Goal: Information Seeking & Learning: Learn about a topic

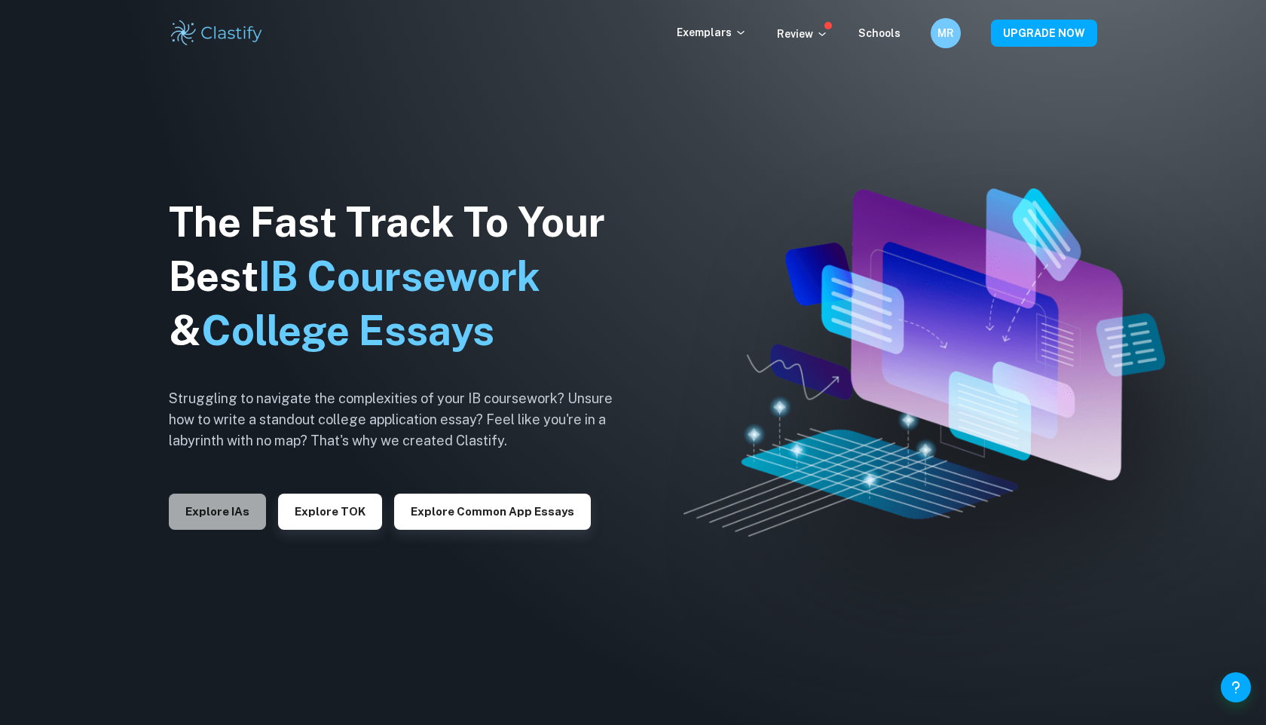
click at [237, 512] on button "Explore IAs" at bounding box center [217, 512] width 97 height 36
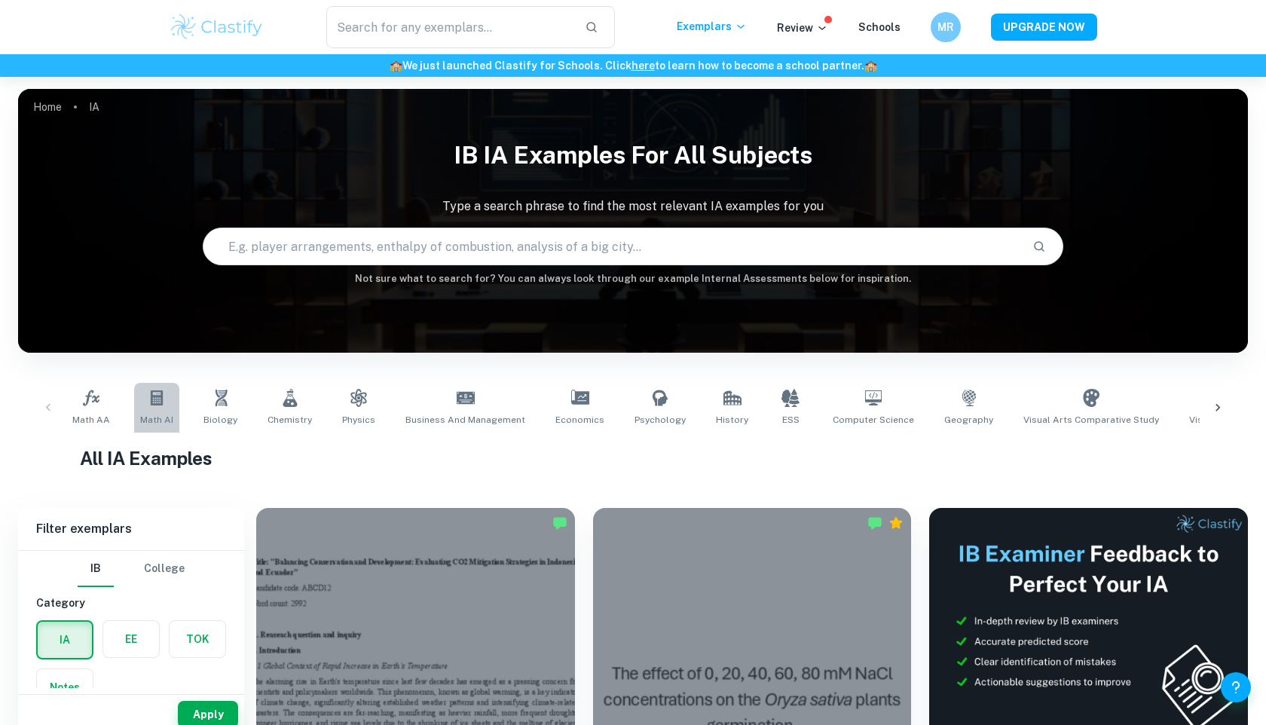
click at [164, 405] on icon at bounding box center [157, 398] width 18 height 18
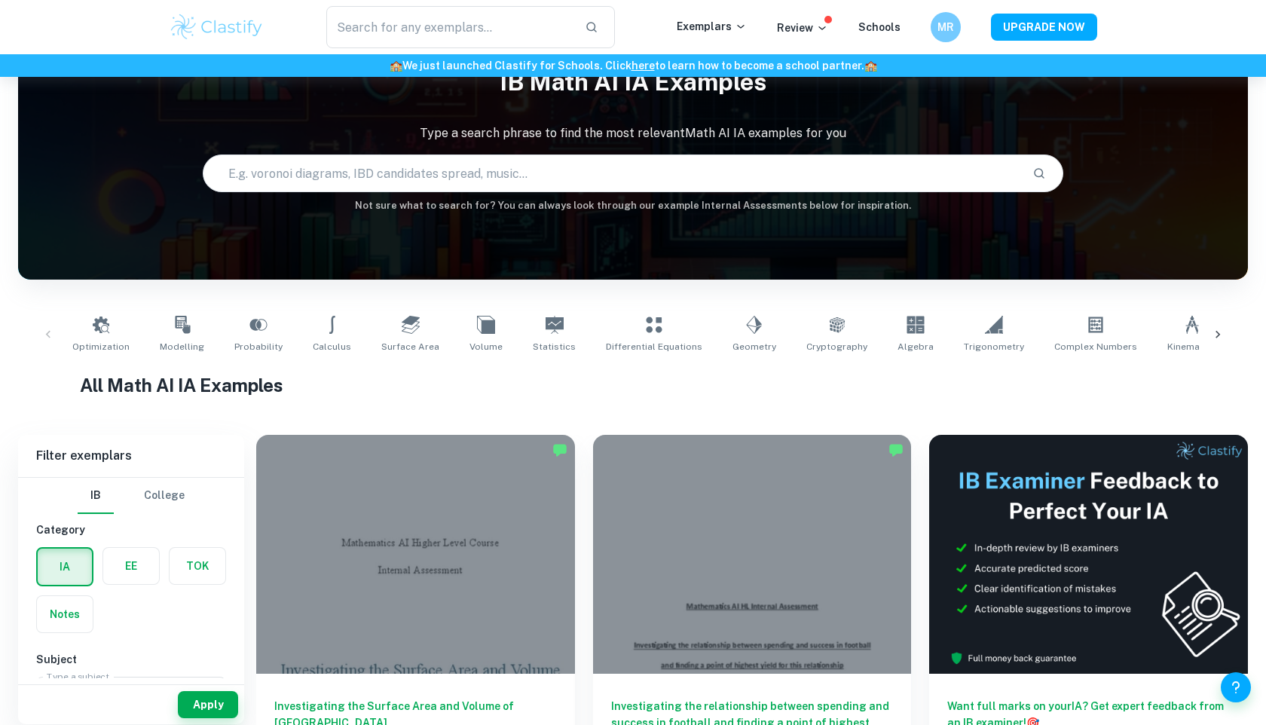
scroll to position [83, 0]
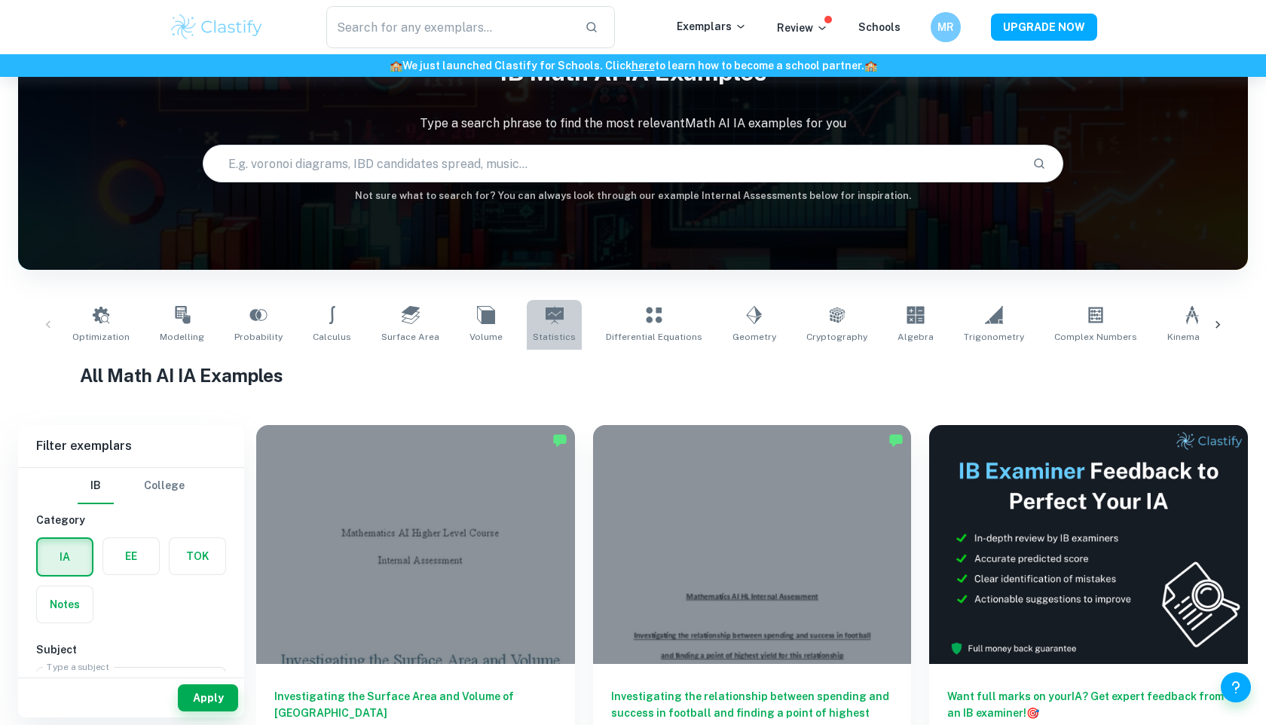
click at [547, 322] on link "Statistics" at bounding box center [554, 325] width 55 height 50
type input "Statistics"
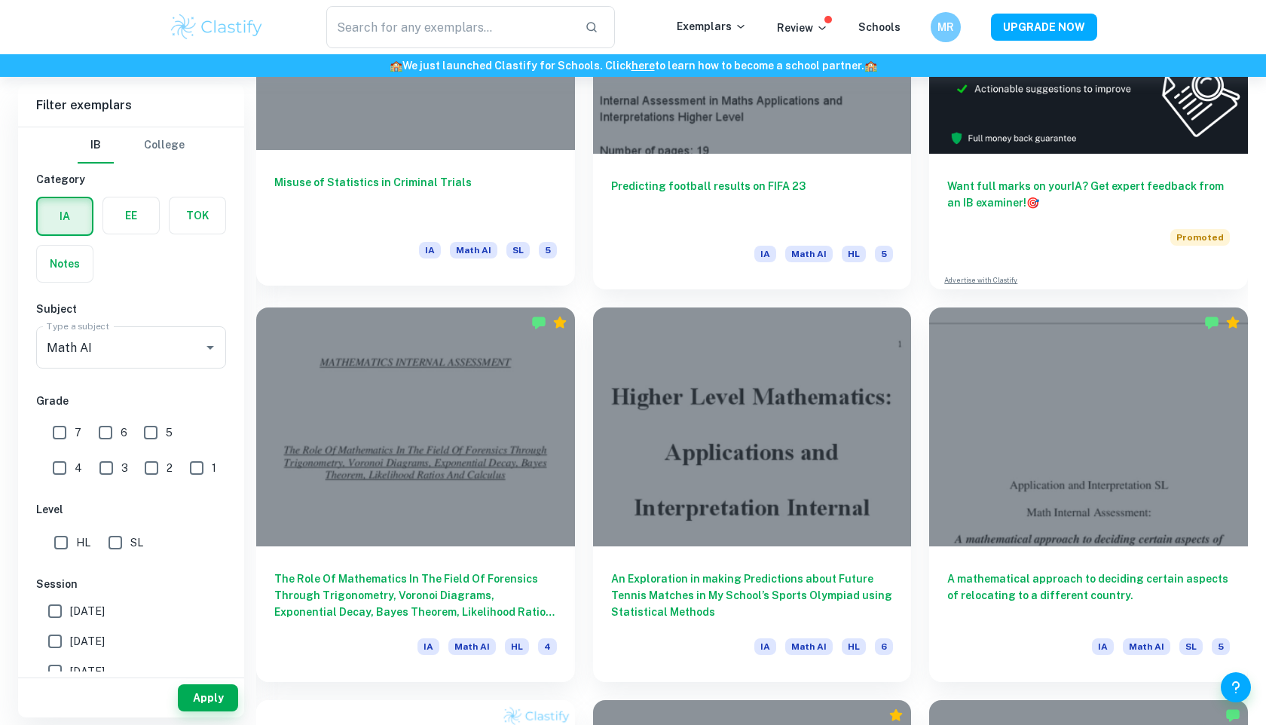
scroll to position [565, 0]
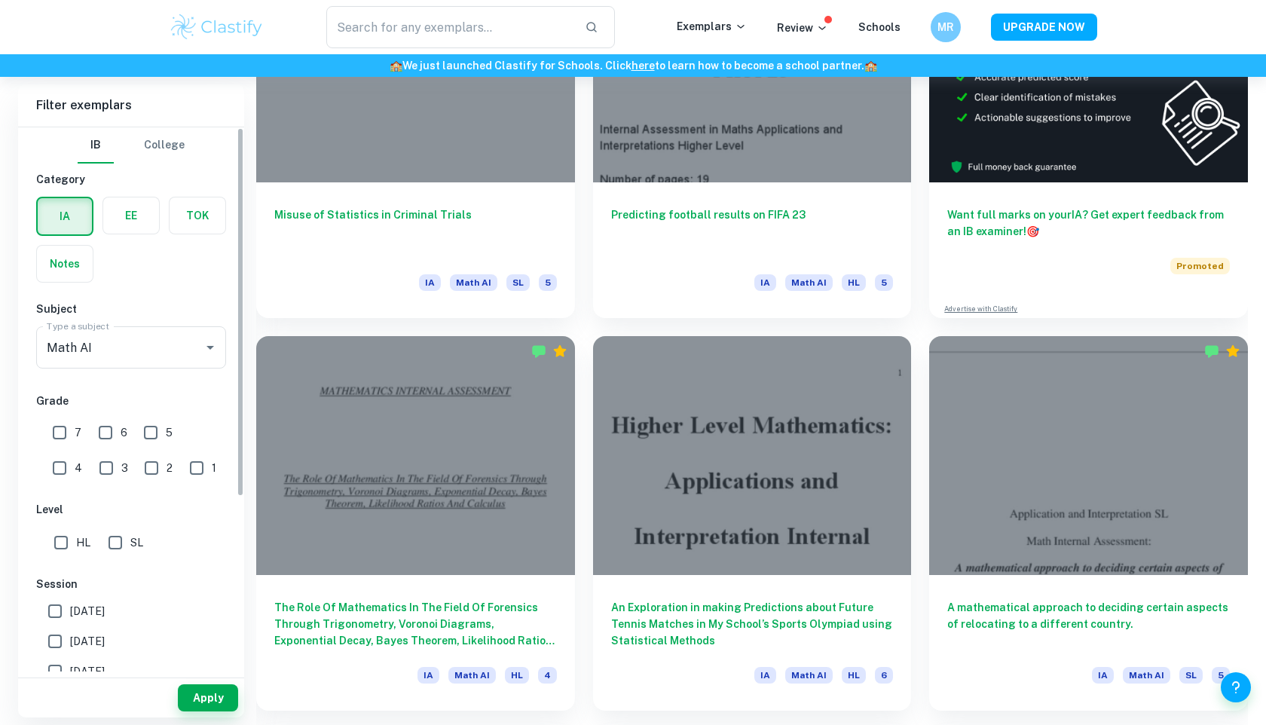
click at [69, 438] on input "7" at bounding box center [59, 433] width 30 height 30
checkbox input "true"
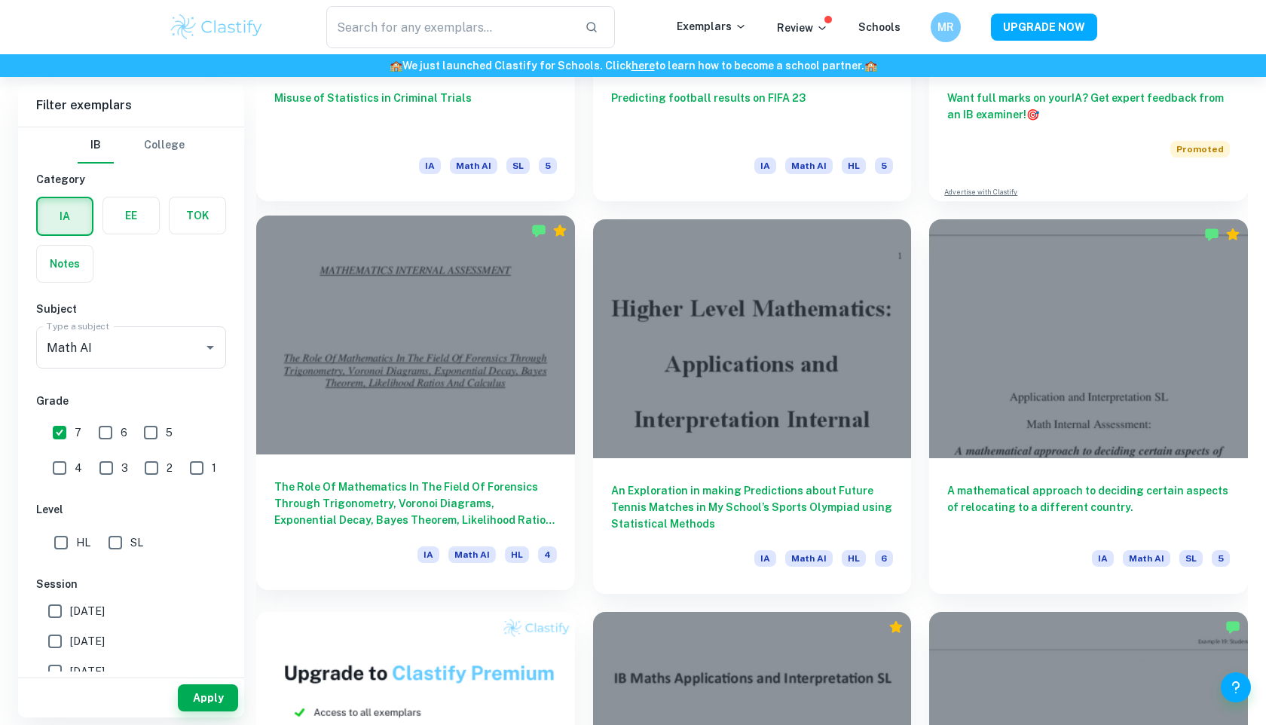
scroll to position [693, 0]
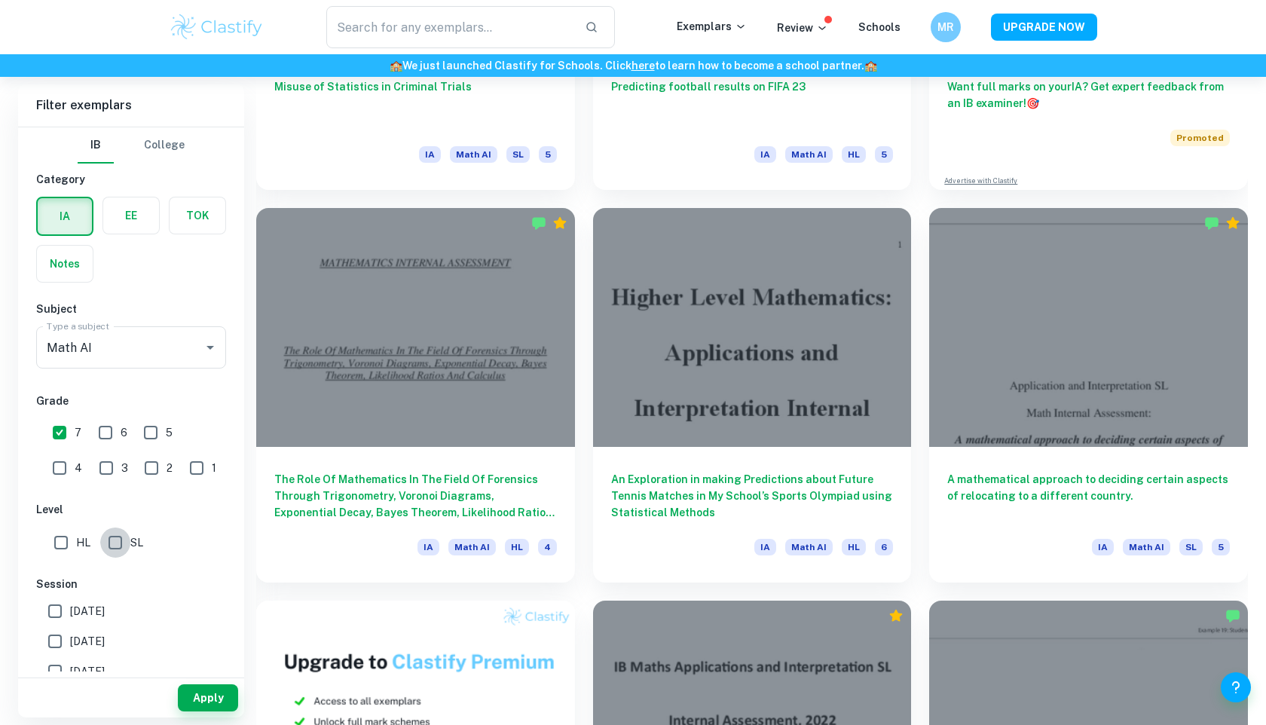
click at [116, 543] on input "SL" at bounding box center [115, 543] width 30 height 30
checkbox input "true"
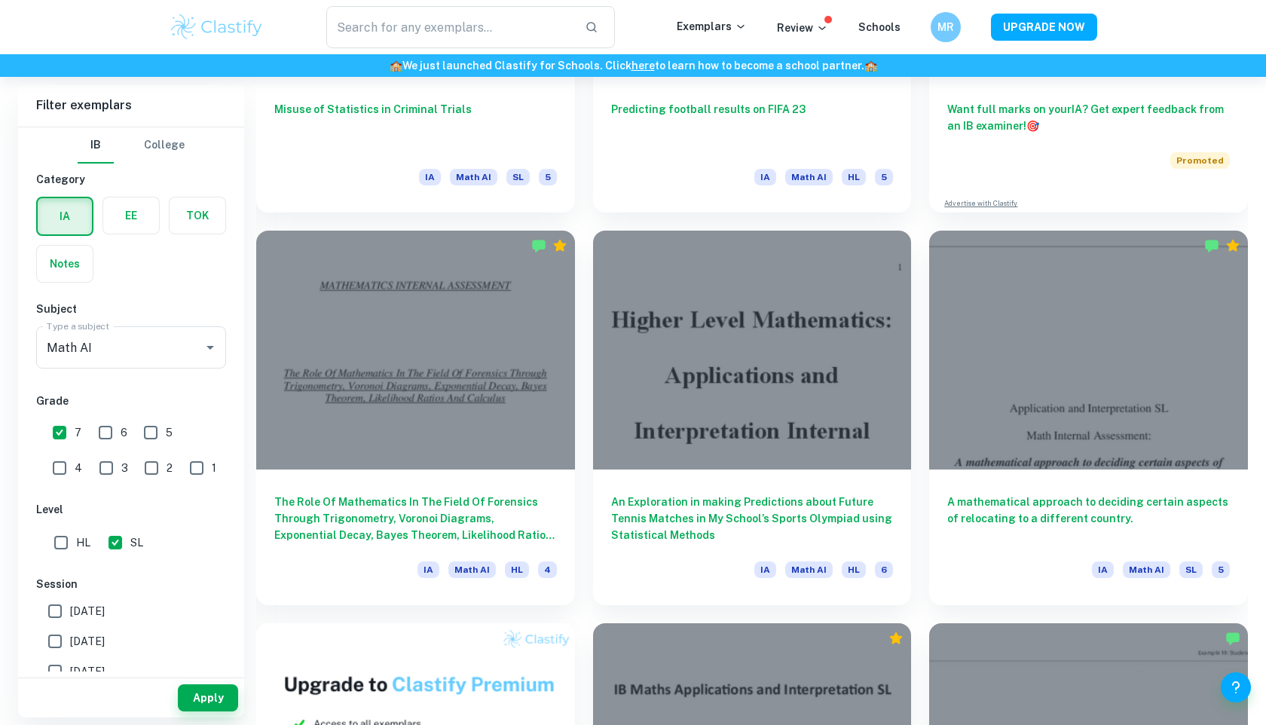
scroll to position [669, 0]
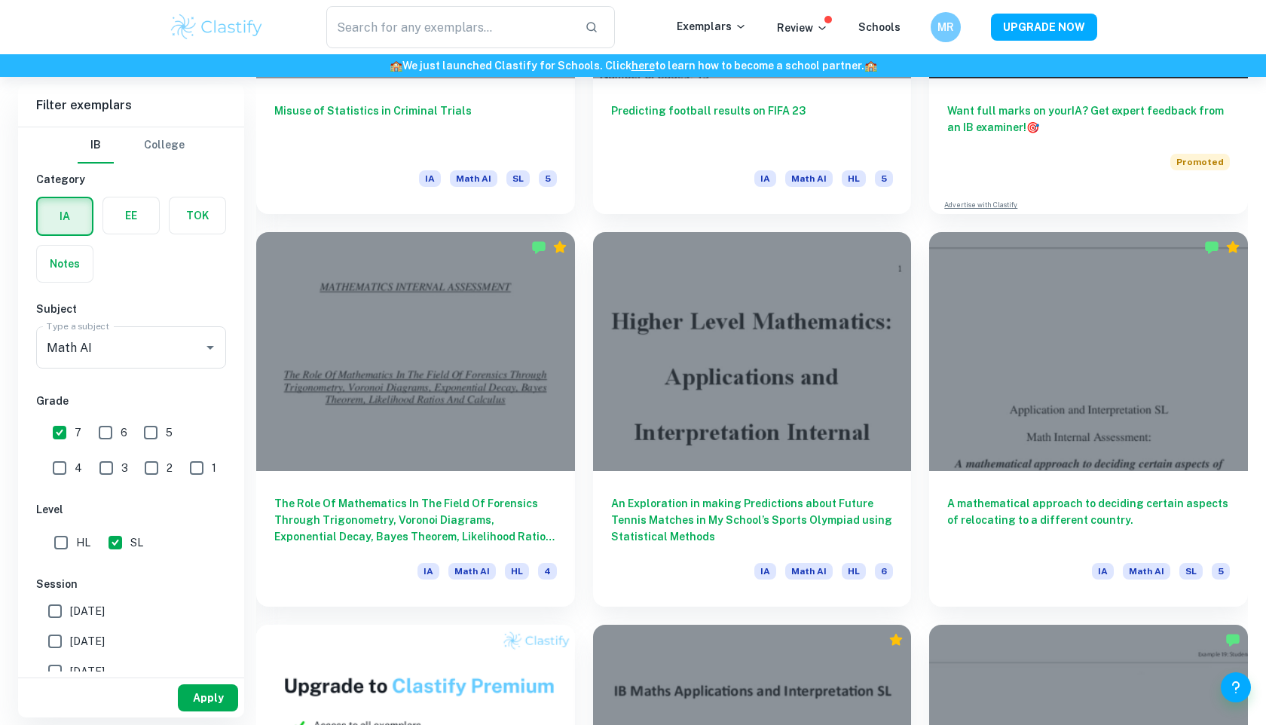
click at [197, 693] on button "Apply" at bounding box center [208, 697] width 60 height 27
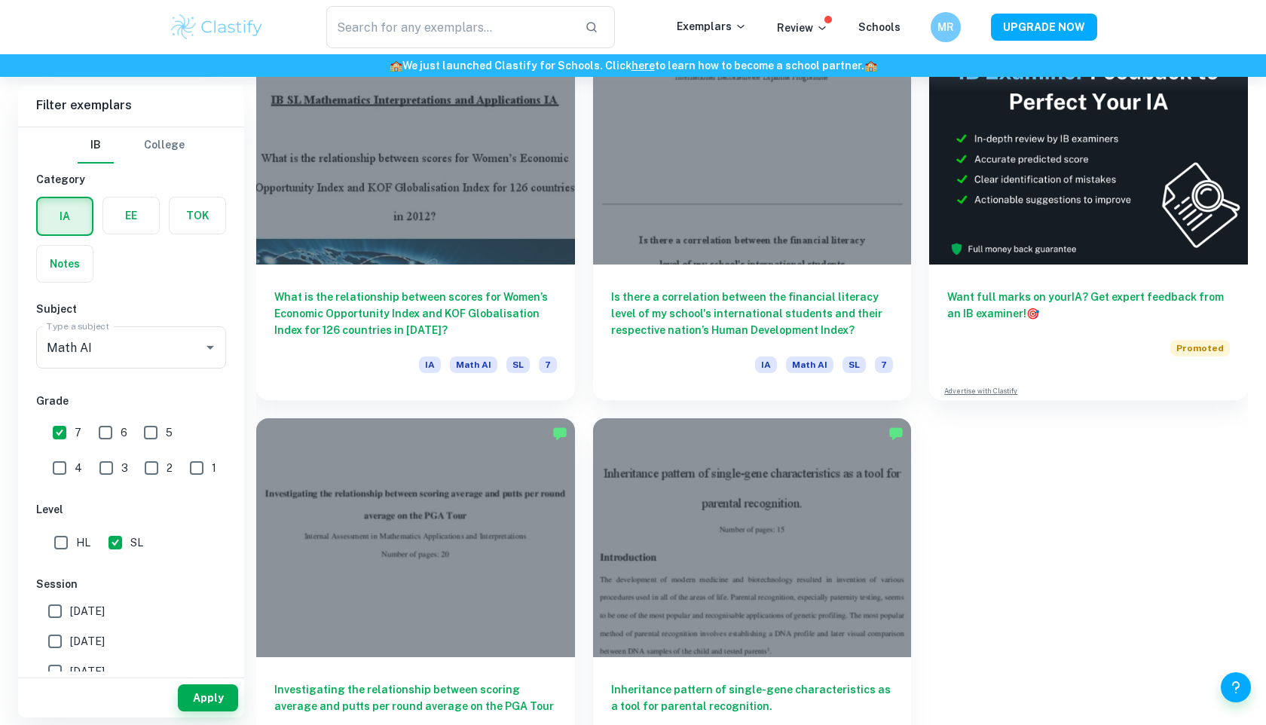
scroll to position [414, 0]
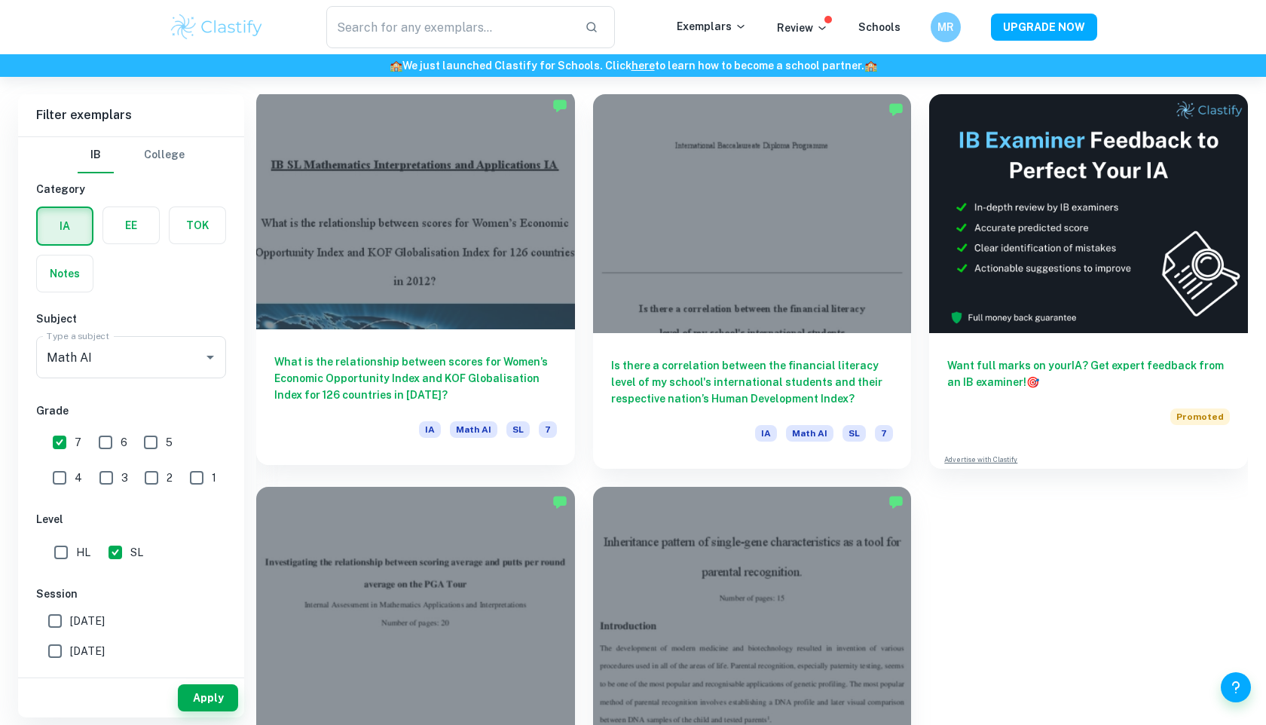
click at [467, 288] on div at bounding box center [415, 209] width 319 height 239
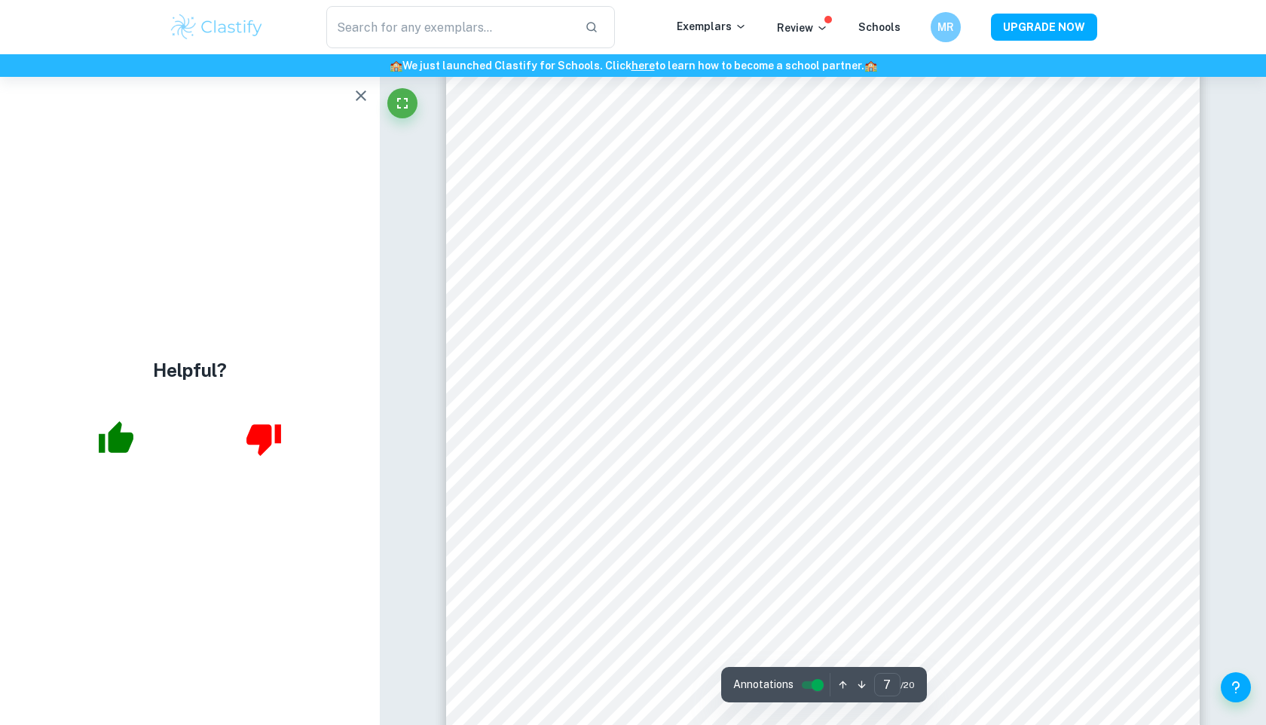
scroll to position [6844, 0]
type input "7"
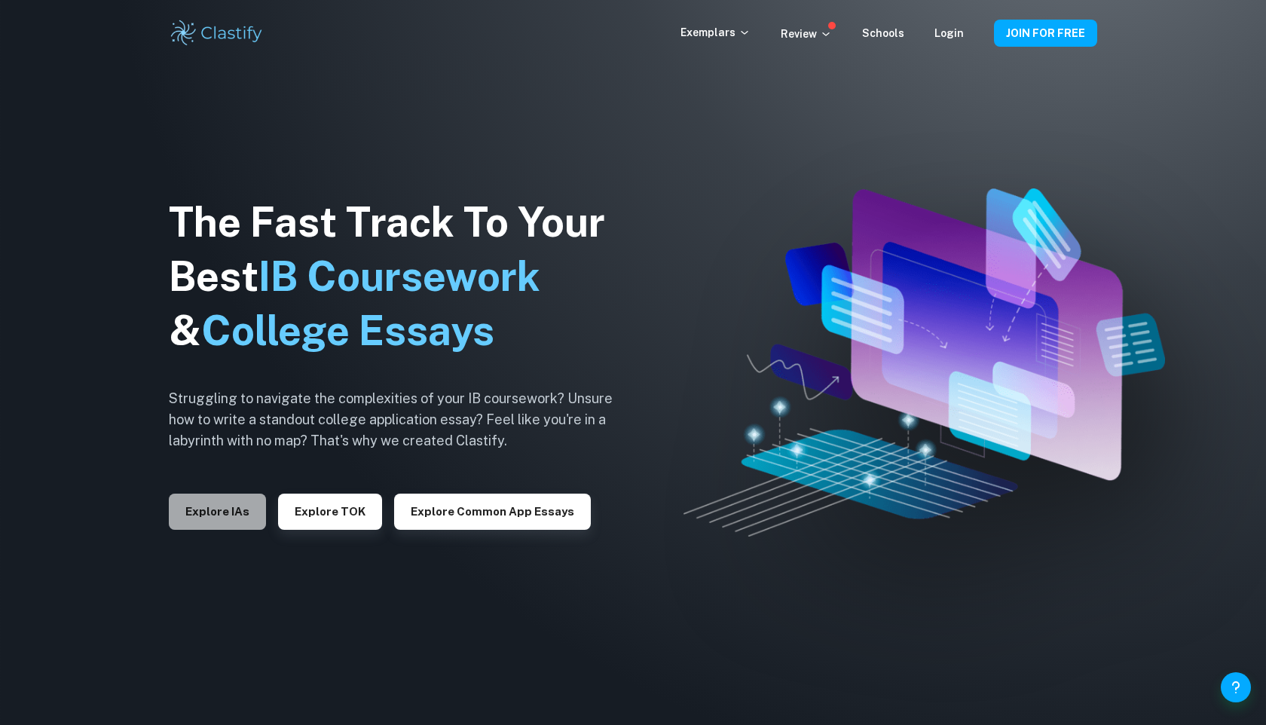
click at [222, 503] on button "Explore IAs" at bounding box center [217, 512] width 97 height 36
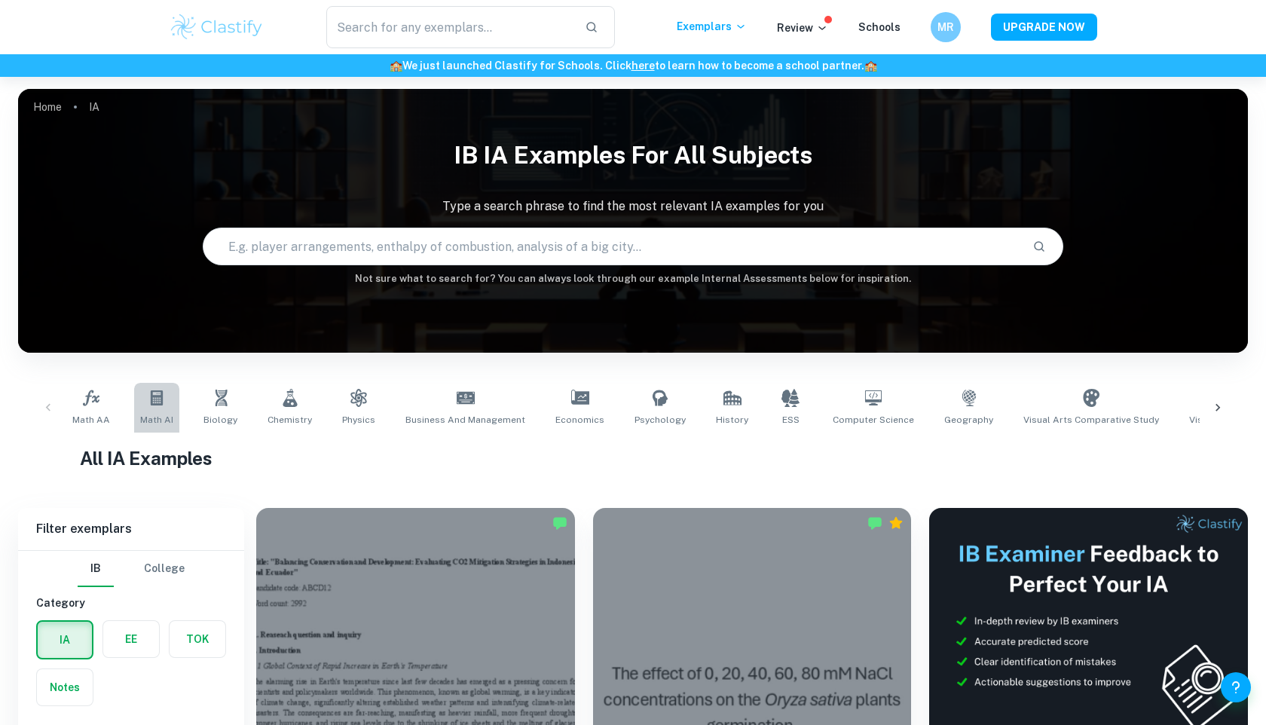
scroll to position [107, 0]
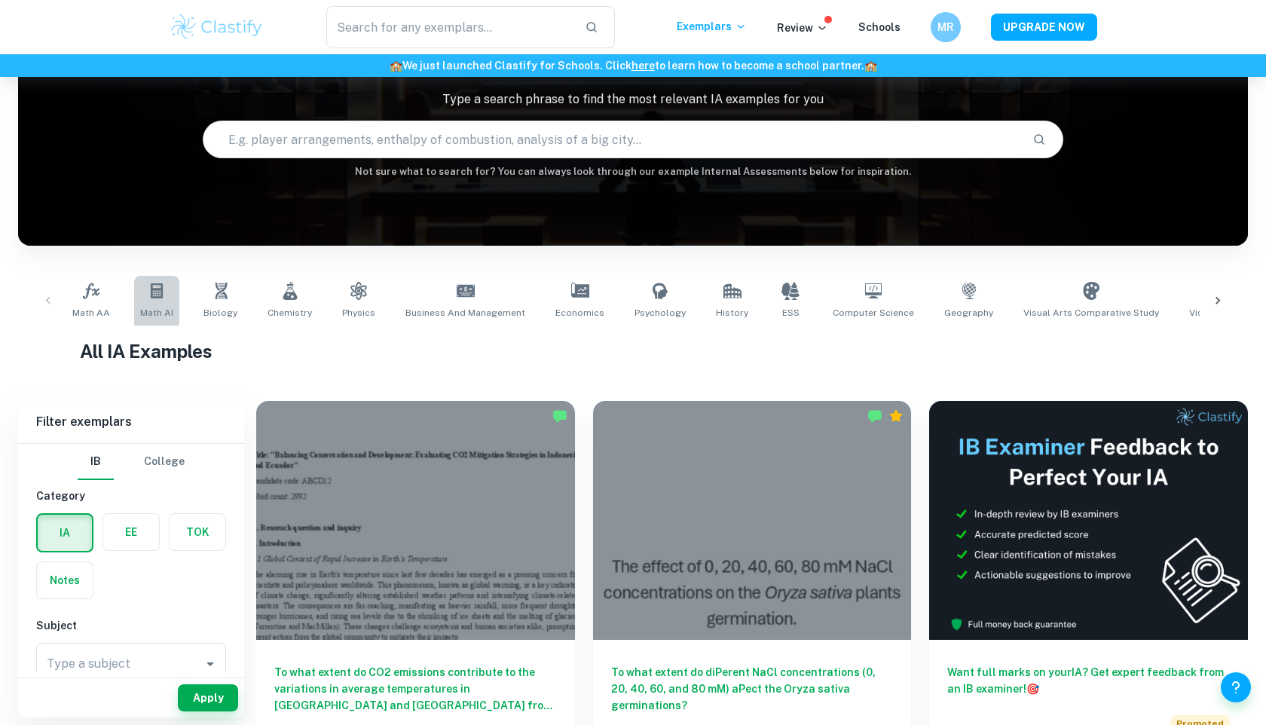
click at [152, 296] on icon at bounding box center [157, 290] width 12 height 15
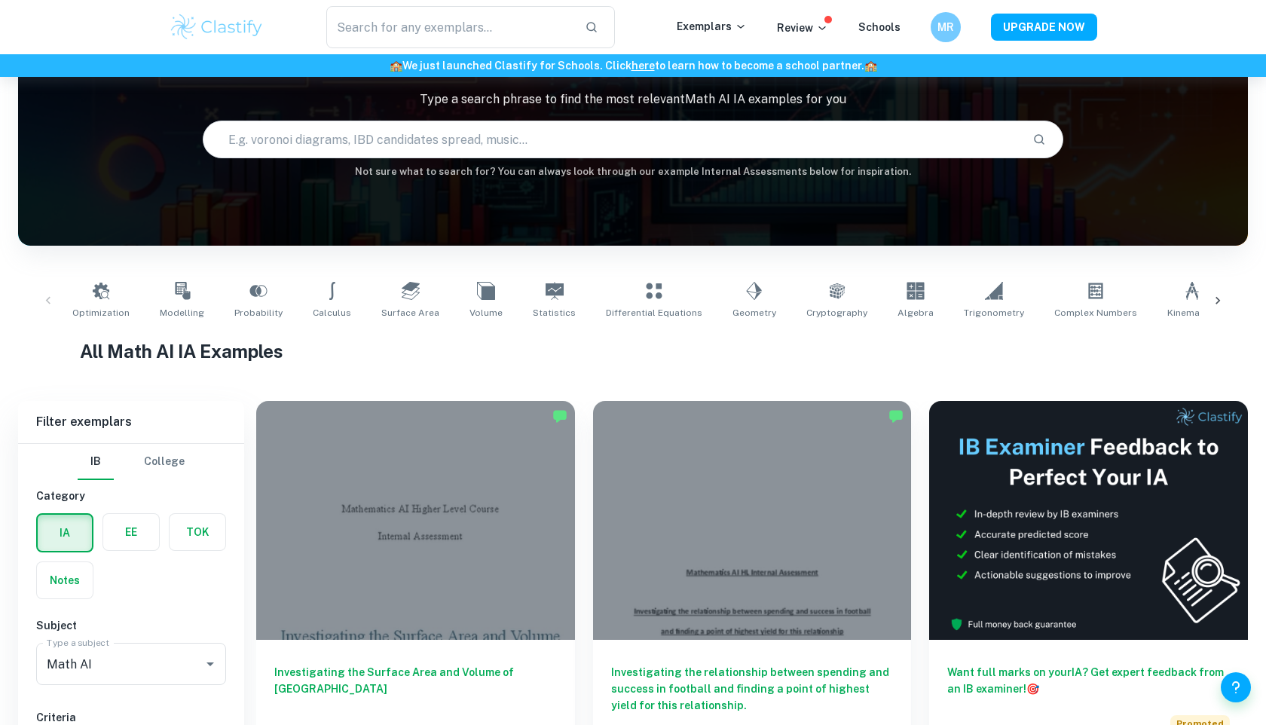
scroll to position [84, 0]
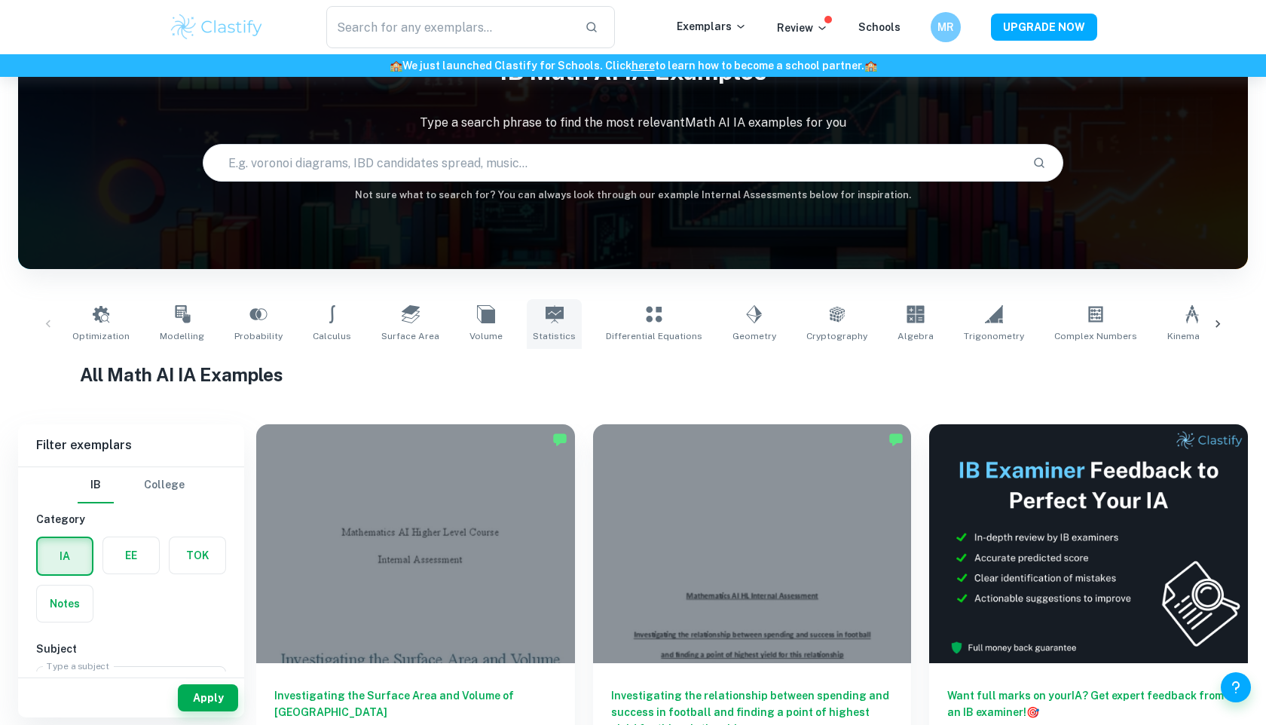
click at [547, 321] on link "Statistics" at bounding box center [554, 324] width 55 height 50
type input "Statistics"
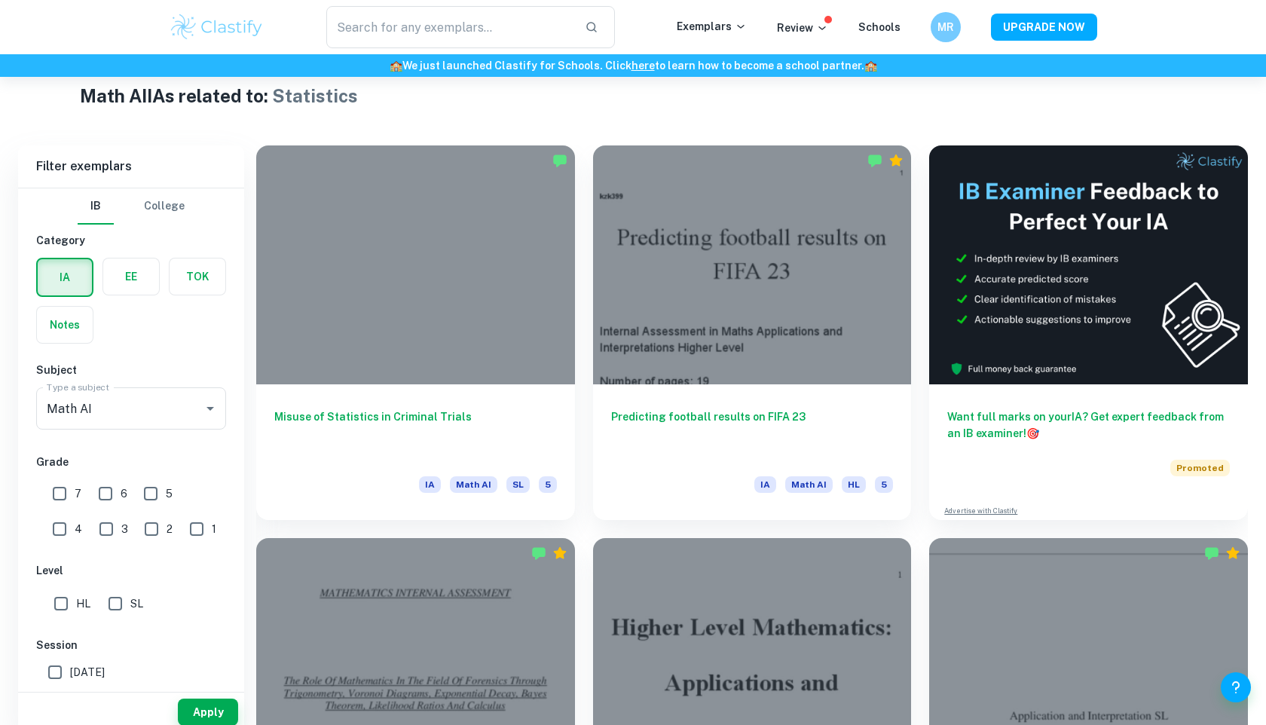
scroll to position [378, 0]
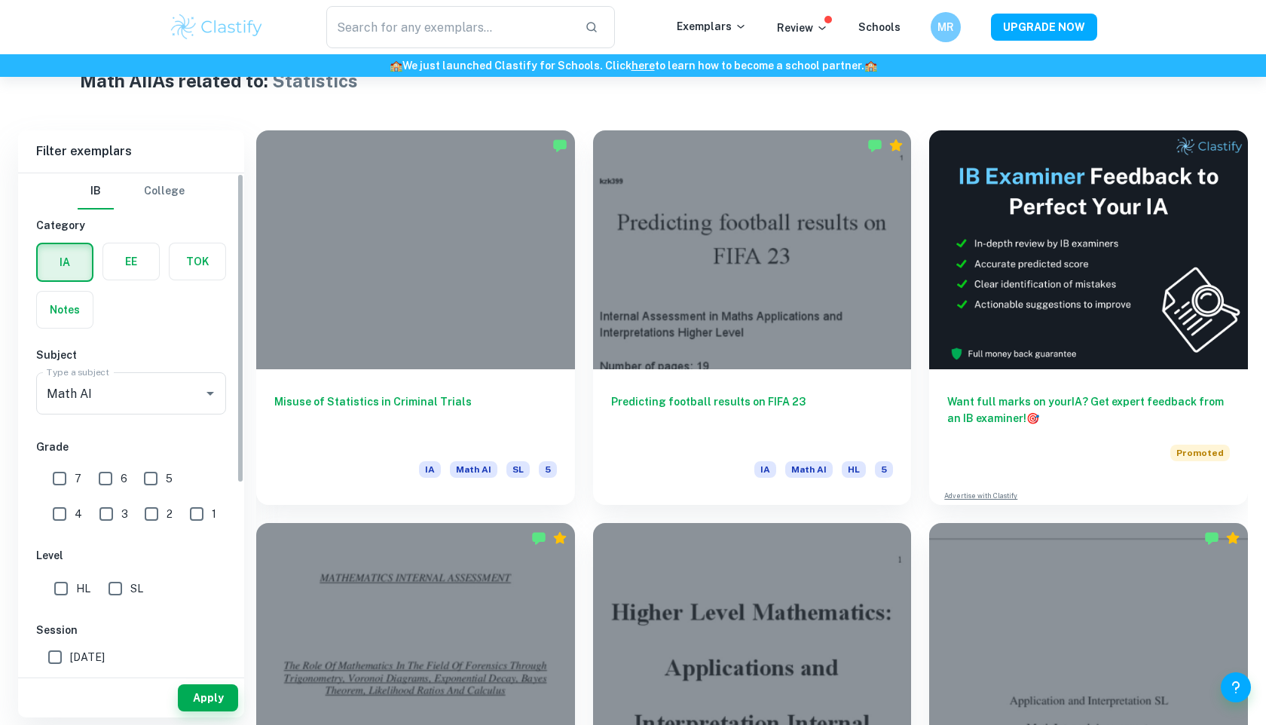
click at [64, 477] on input "7" at bounding box center [59, 479] width 30 height 30
checkbox input "true"
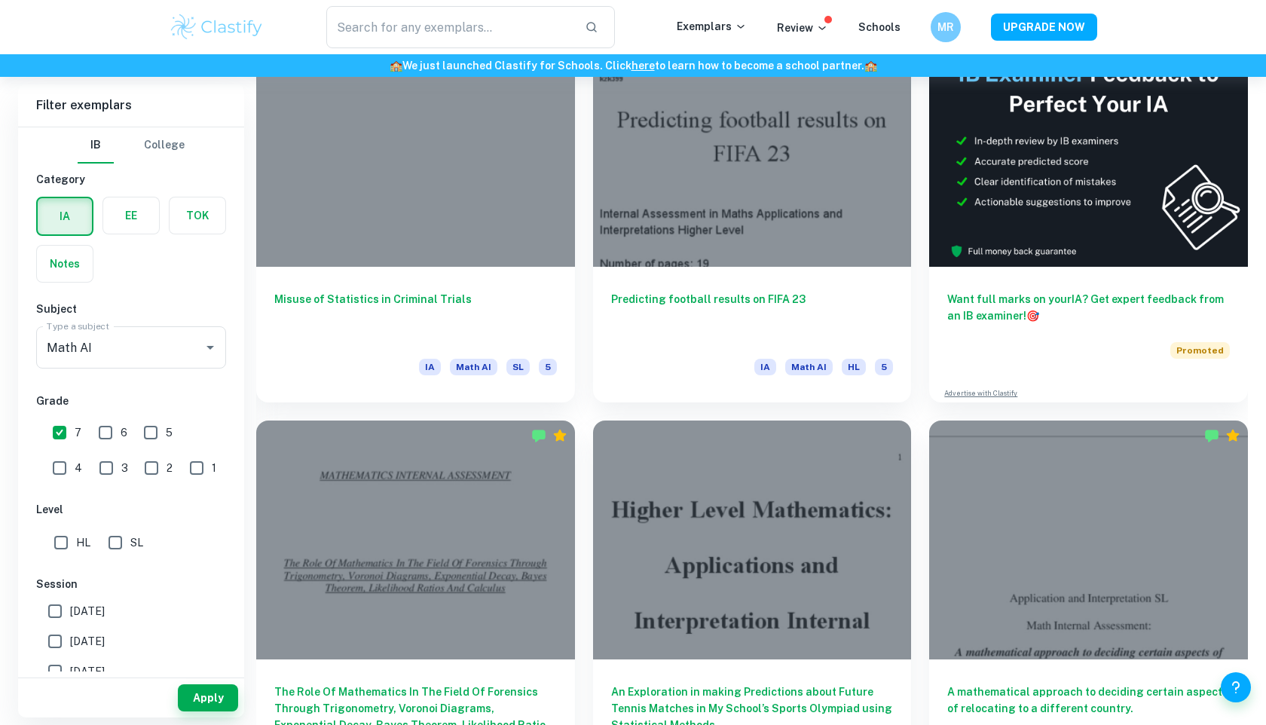
scroll to position [525, 0]
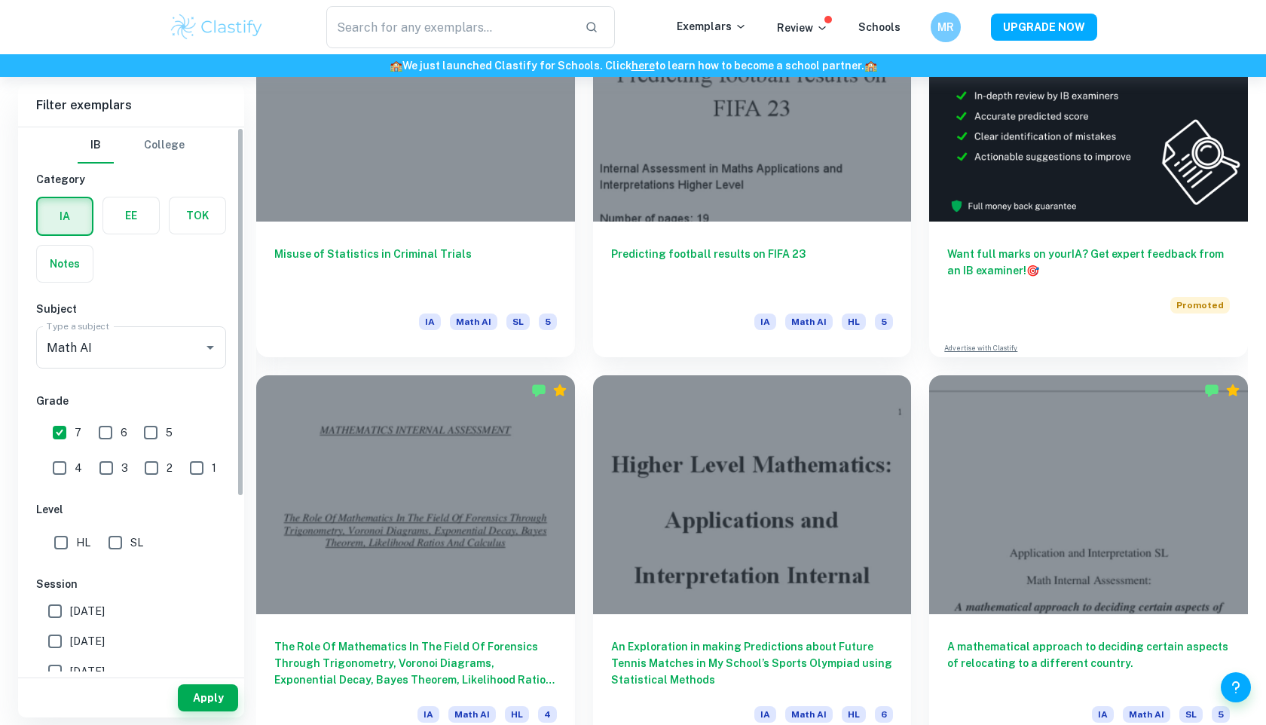
click at [106, 543] on input "SL" at bounding box center [115, 543] width 30 height 30
checkbox input "true"
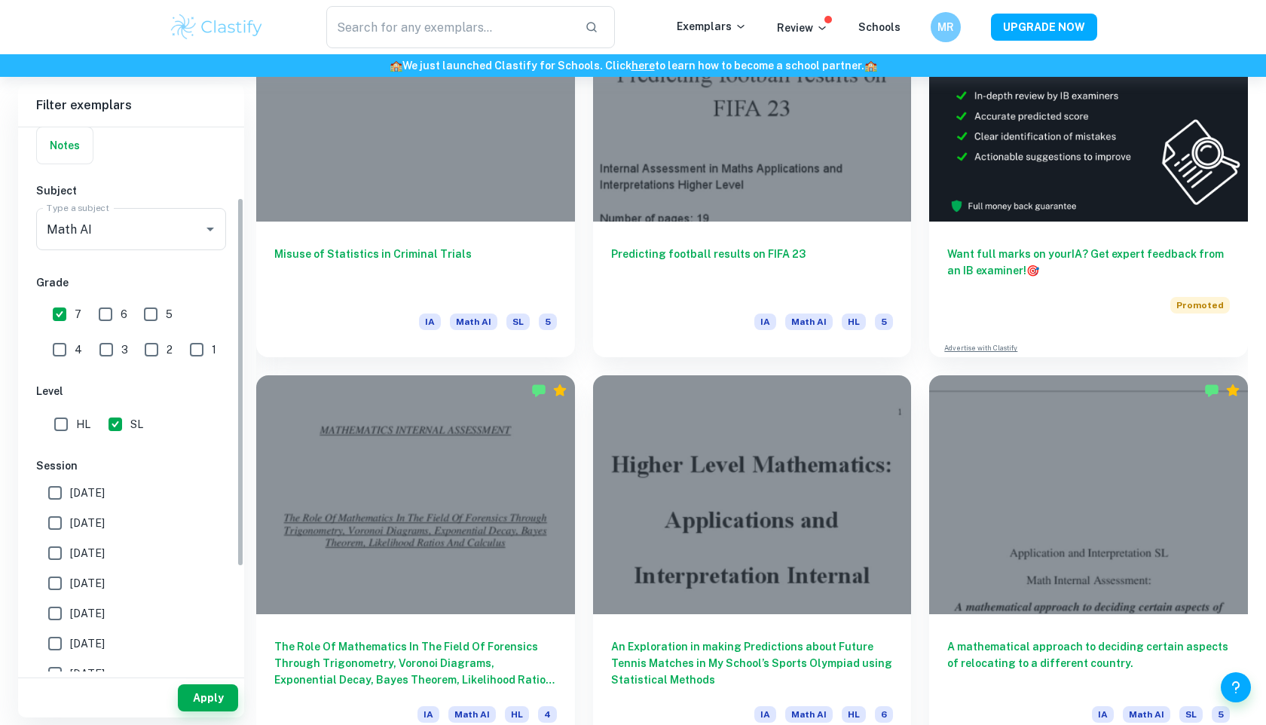
scroll to position [103, 0]
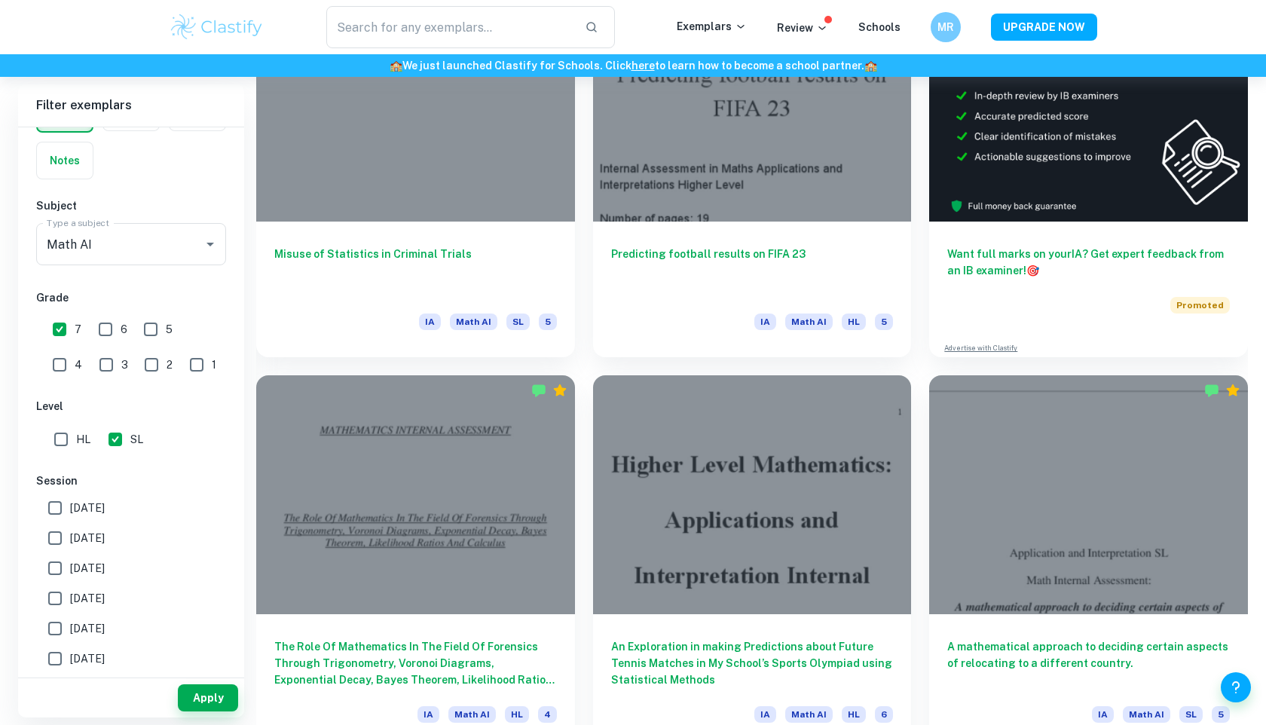
click at [95, 332] on input "6" at bounding box center [105, 329] width 30 height 30
checkbox input "true"
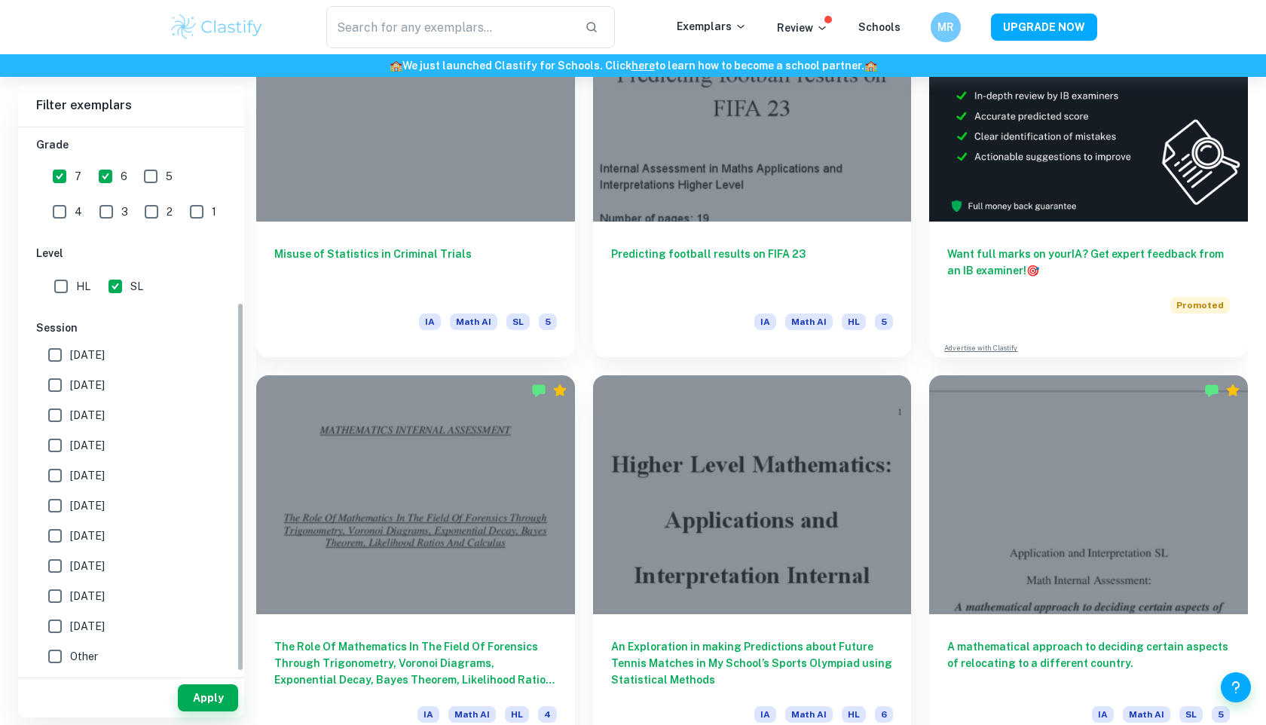
scroll to position [256, 0]
click at [96, 386] on span "[DATE]" at bounding box center [87, 386] width 35 height 17
click at [70, 386] on input "[DATE]" at bounding box center [55, 386] width 30 height 30
checkbox input "true"
click at [96, 443] on span "[DATE]" at bounding box center [87, 446] width 35 height 17
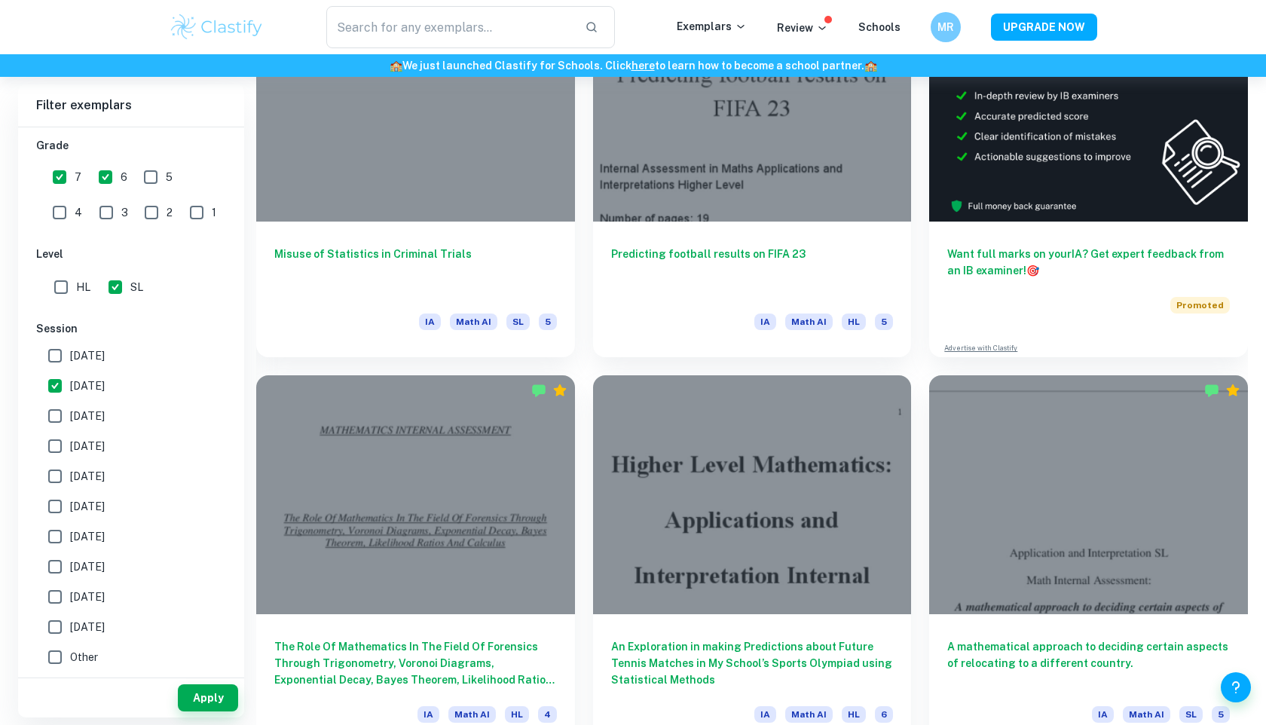
click at [70, 443] on input "[DATE]" at bounding box center [55, 446] width 30 height 30
checkbox input "true"
click at [225, 696] on button "Apply" at bounding box center [208, 697] width 60 height 27
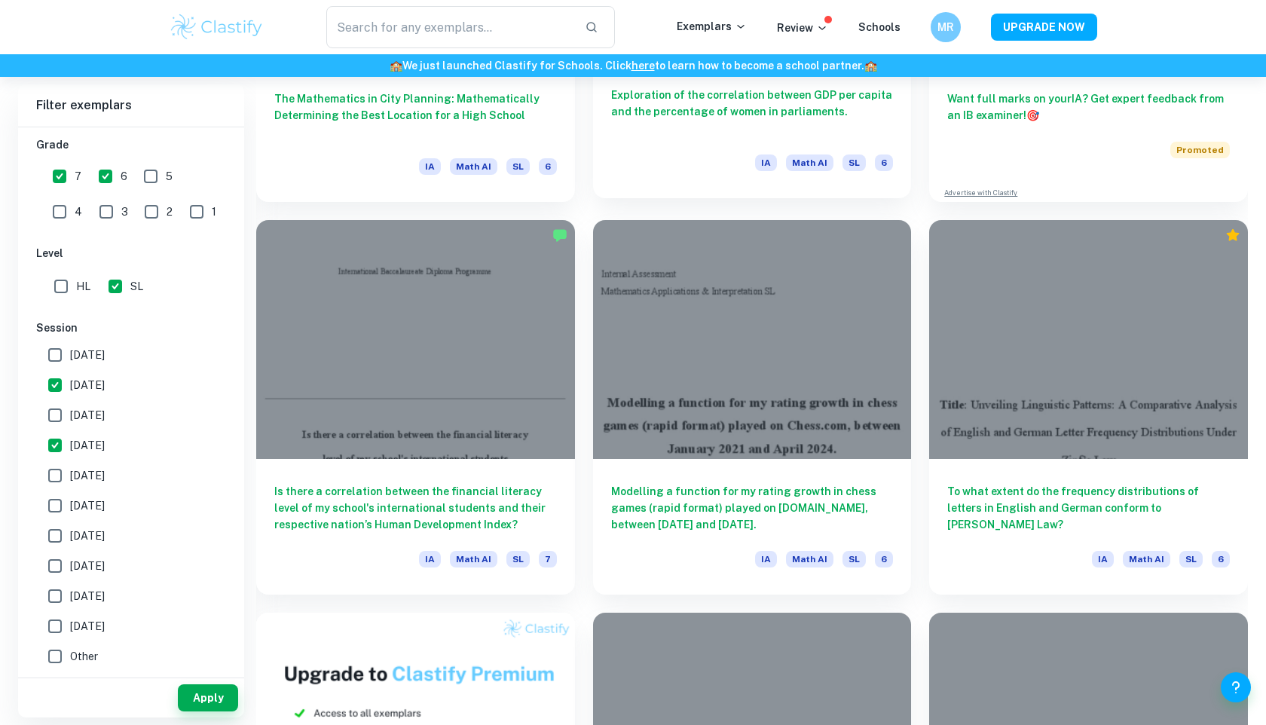
scroll to position [681, 0]
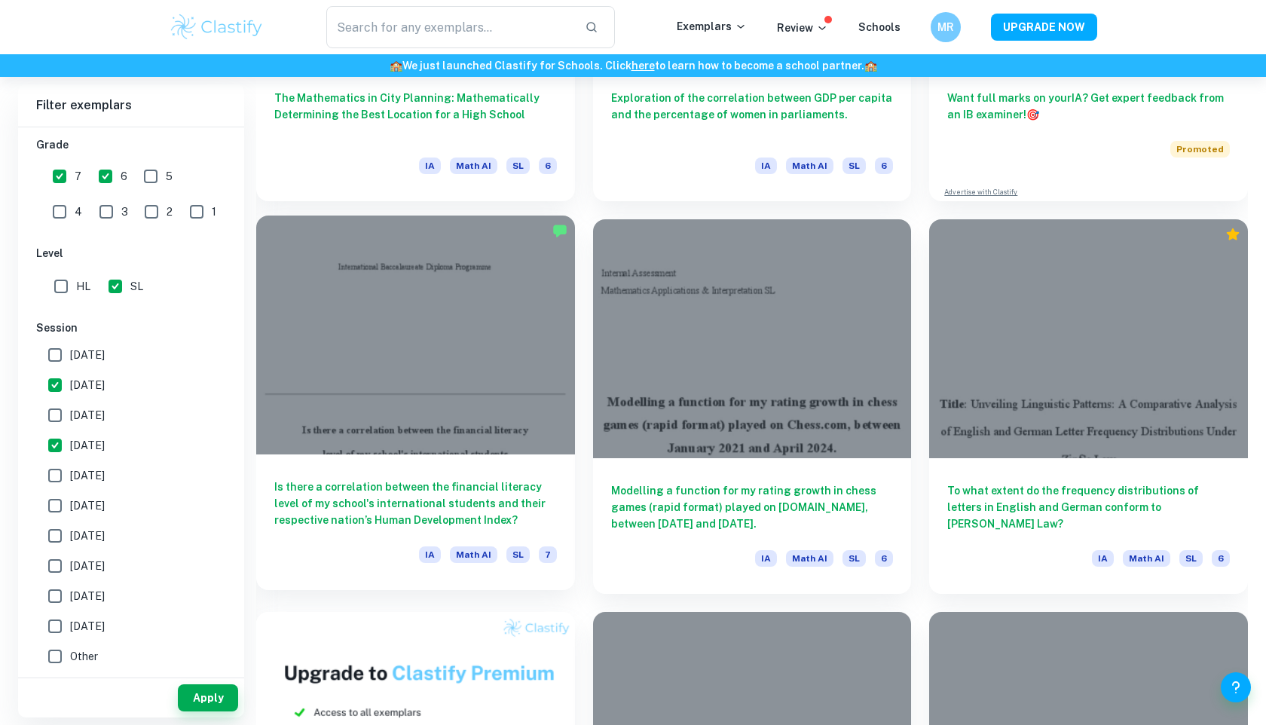
click at [481, 425] on div at bounding box center [415, 335] width 319 height 239
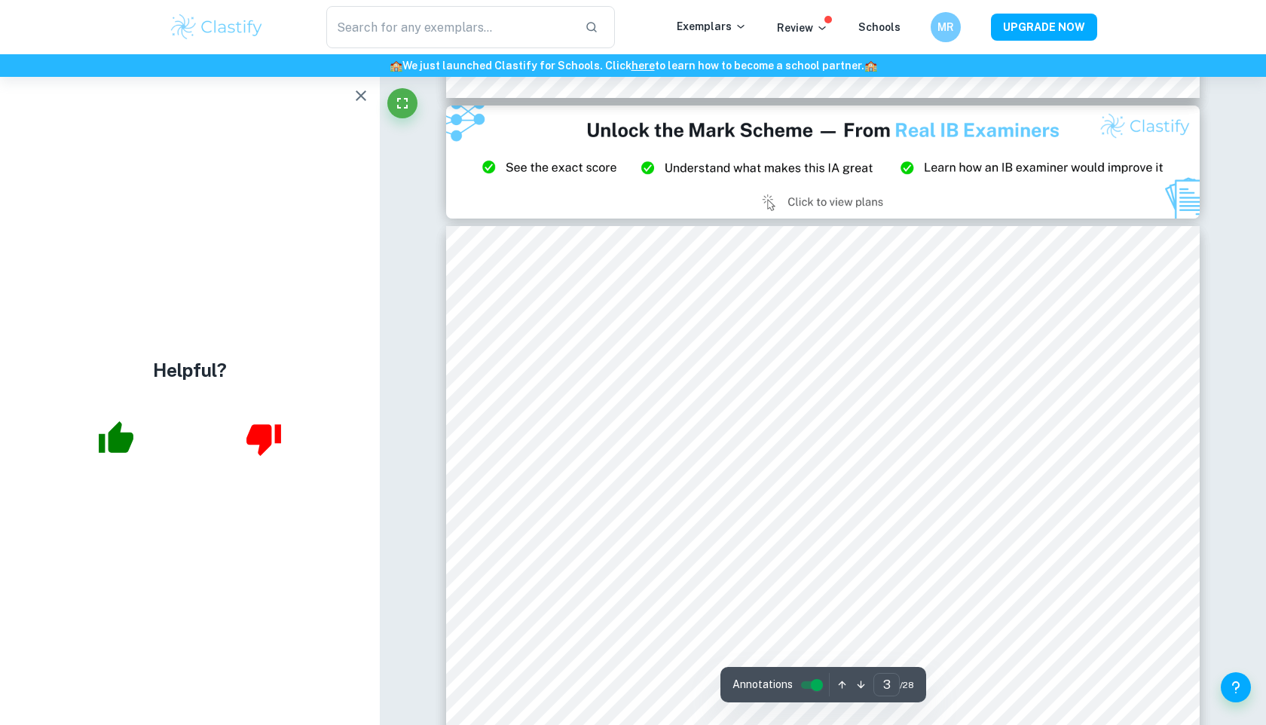
scroll to position [2101, 0]
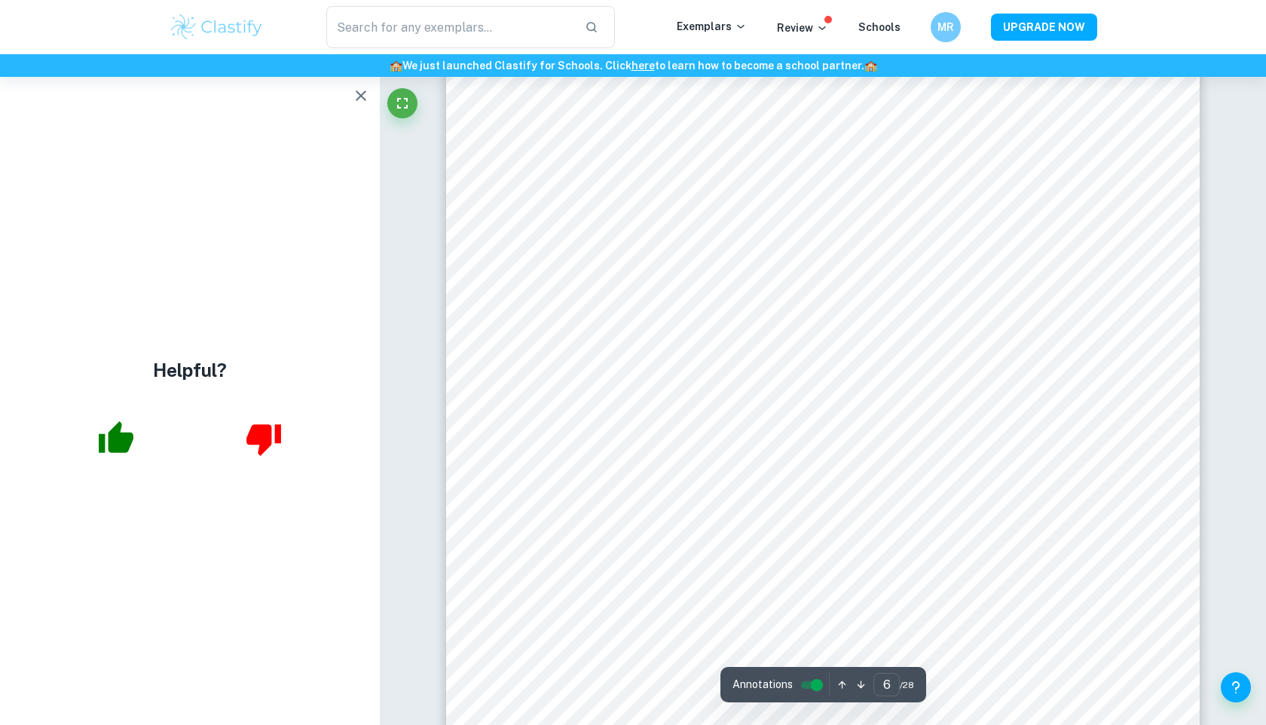
type input "5"
